Goal: Task Accomplishment & Management: Manage account settings

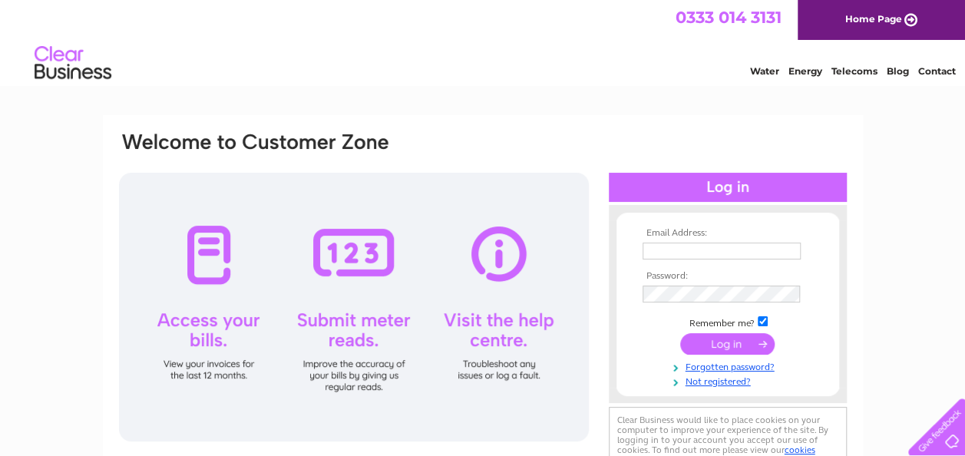
type input "[PERSON_NAME][EMAIL_ADDRESS][PERSON_NAME][DOMAIN_NAME]"
click at [724, 351] on input "submit" at bounding box center [728, 344] width 94 height 22
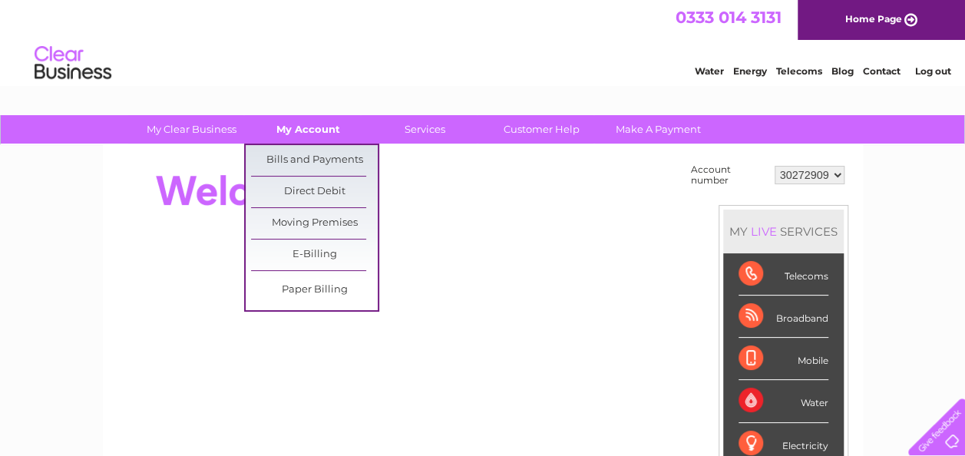
click at [319, 125] on link "My Account" at bounding box center [308, 129] width 127 height 28
click at [310, 160] on link "Bills and Payments" at bounding box center [314, 160] width 127 height 31
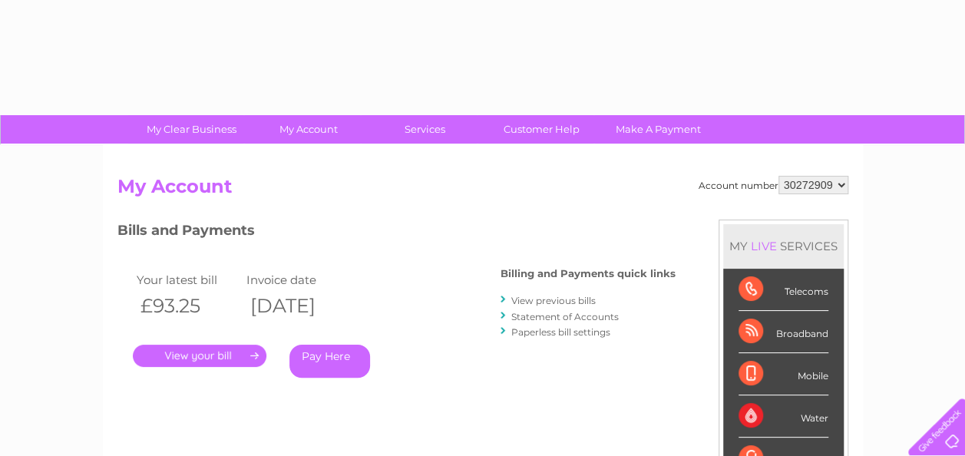
click at [186, 350] on link "." at bounding box center [200, 356] width 134 height 22
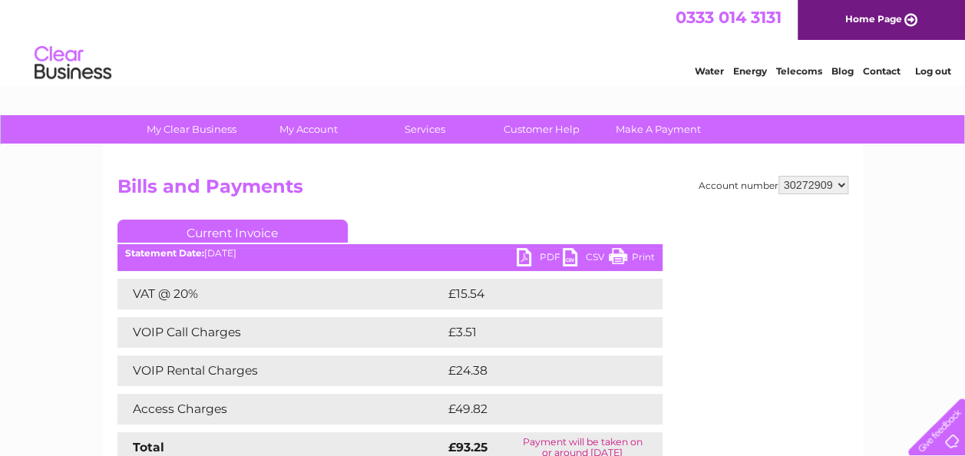
click at [479, 195] on h2 "Bills and Payments" at bounding box center [483, 190] width 731 height 29
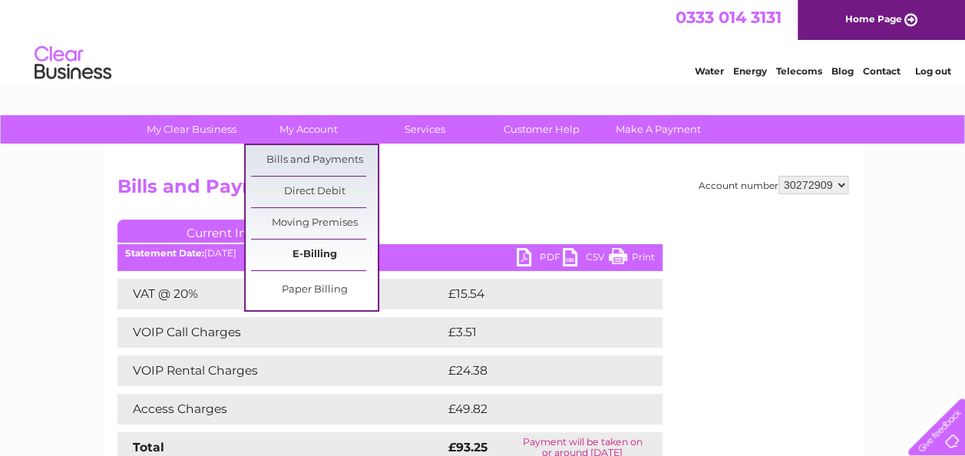
click at [318, 243] on link "E-Billing" at bounding box center [314, 255] width 127 height 31
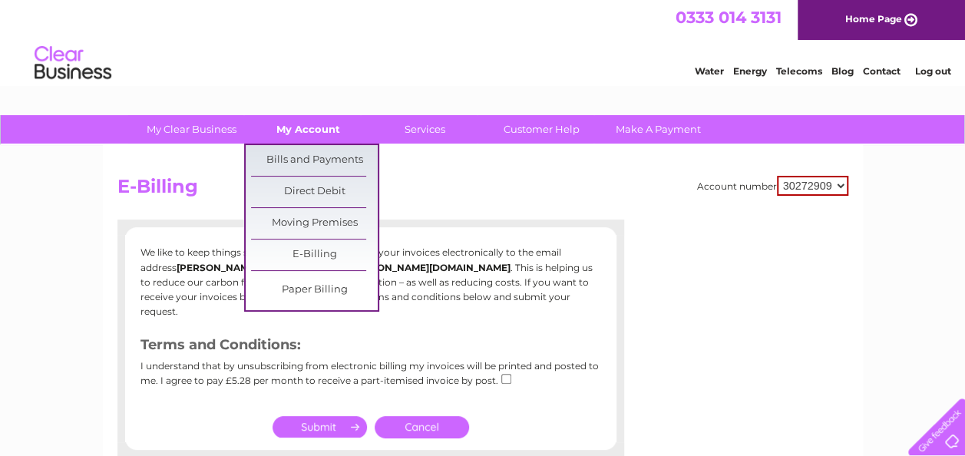
drag, startPoint x: 292, startPoint y: 131, endPoint x: 283, endPoint y: 137, distance: 10.4
click at [292, 131] on link "My Account" at bounding box center [308, 129] width 127 height 28
click at [297, 154] on link "Bills and Payments" at bounding box center [314, 160] width 127 height 31
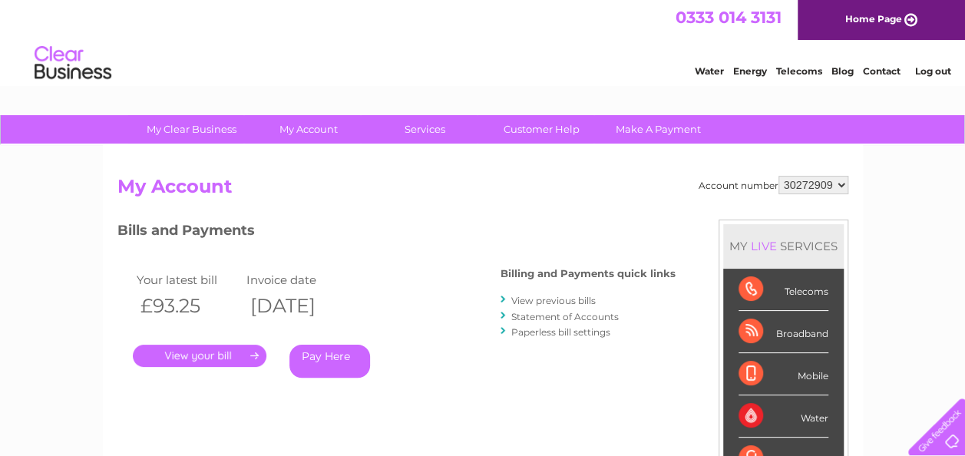
click at [553, 298] on link "View previous bills" at bounding box center [554, 301] width 84 height 12
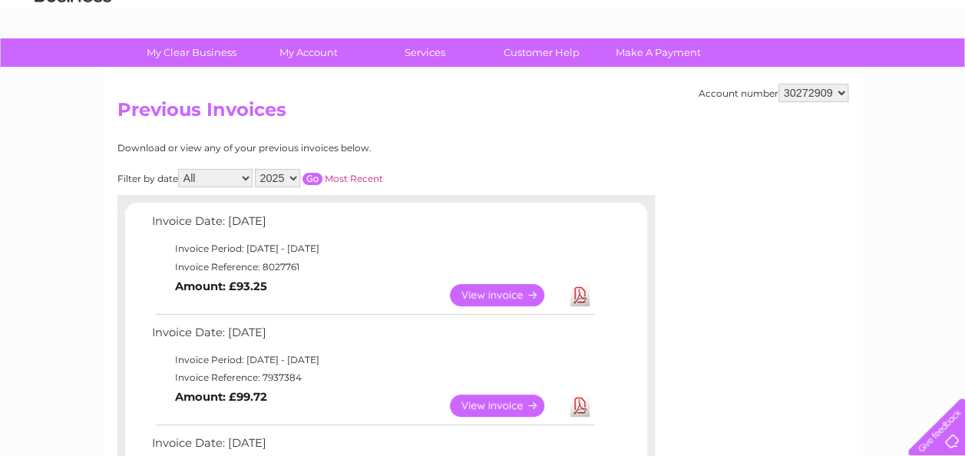
scroll to position [154, 0]
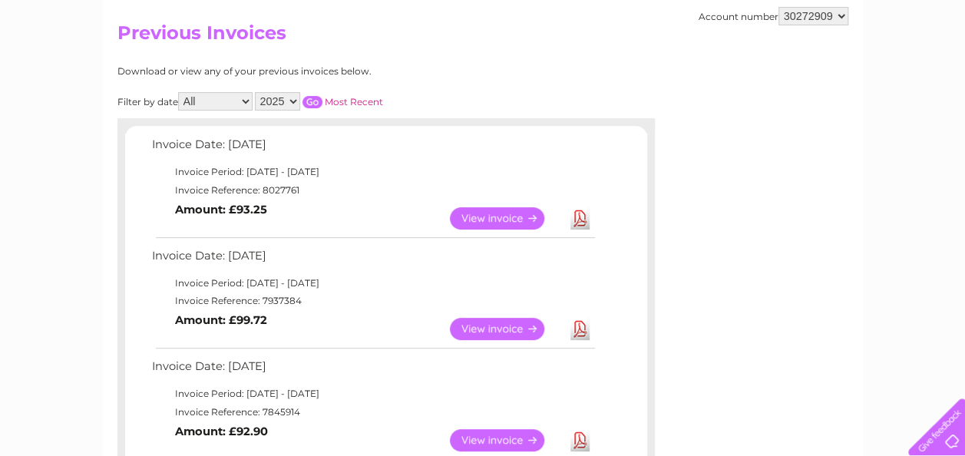
click at [498, 326] on link "View" at bounding box center [506, 329] width 113 height 22
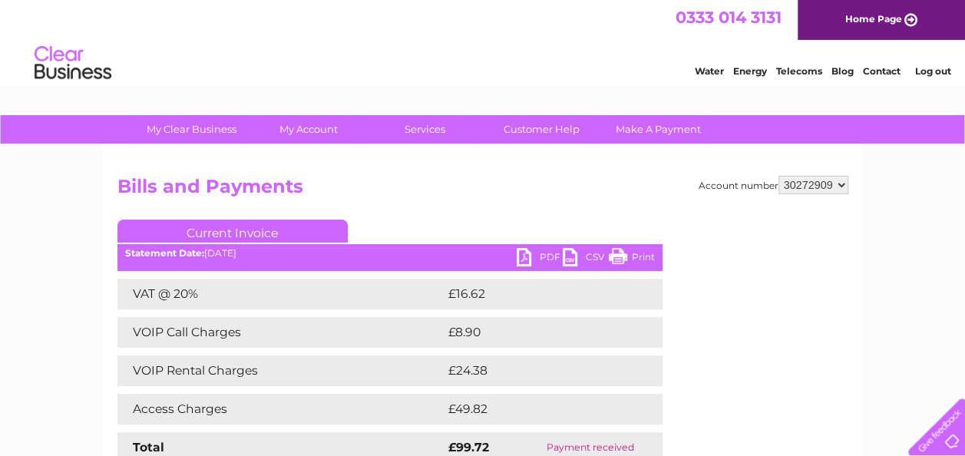
click at [545, 252] on link "PDF" at bounding box center [540, 259] width 46 height 22
